Goal: Navigation & Orientation: Find specific page/section

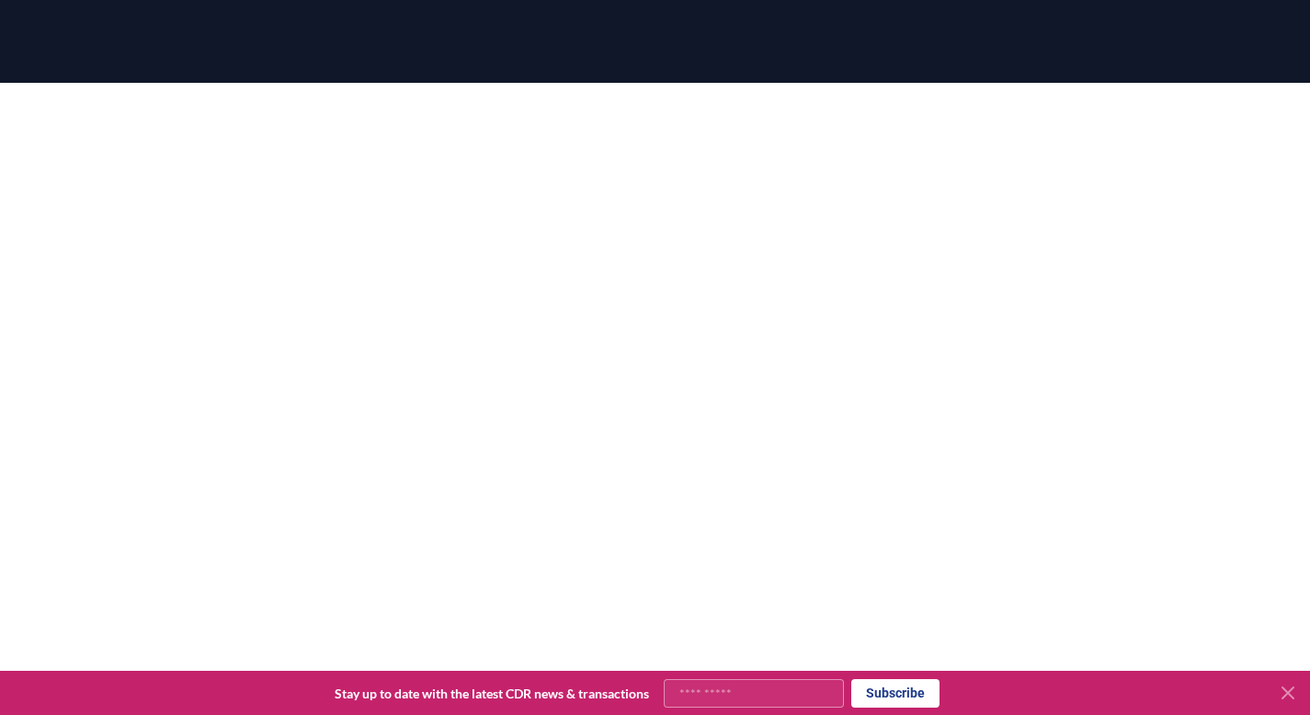
scroll to position [135, 0]
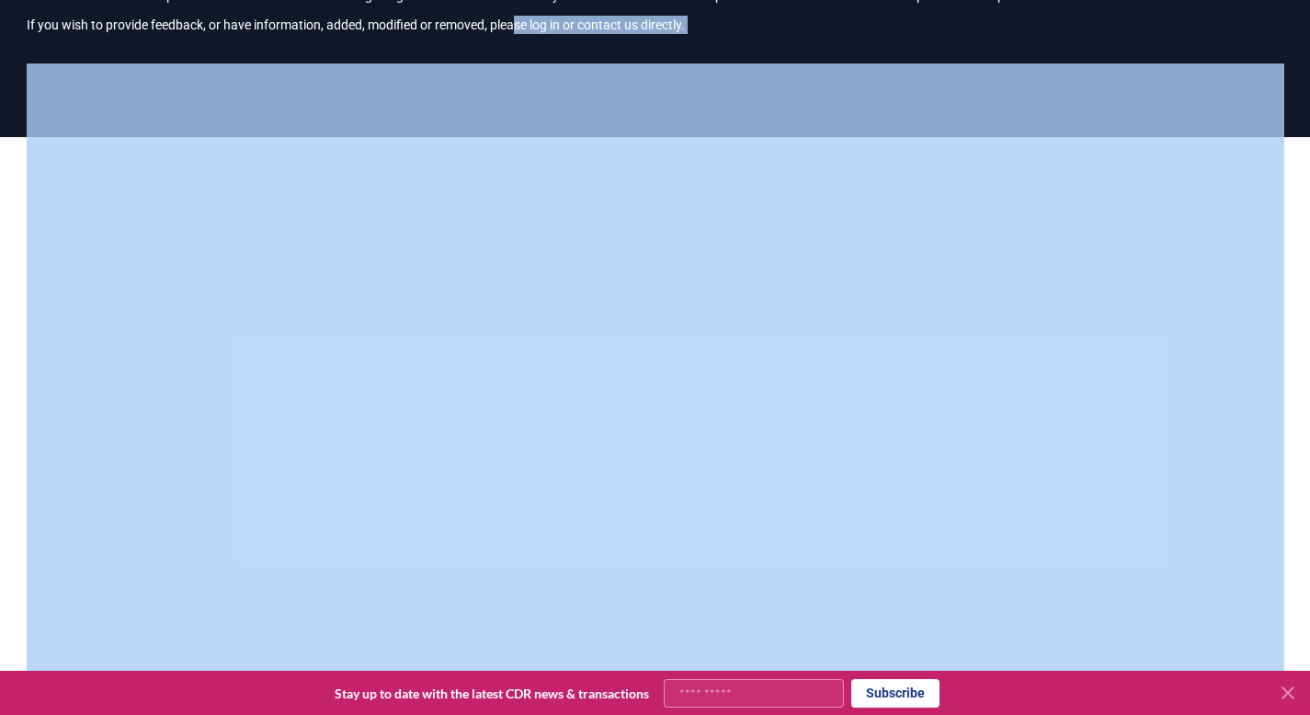
click at [561, 150] on div "CDR . fyi Leaderboards CDR Map Pricing Survey Events Partners About Us Blog Con…" at bounding box center [655, 492] width 1310 height 1255
click at [1291, 690] on icon at bounding box center [1288, 692] width 11 height 11
